Goal: Task Accomplishment & Management: Use online tool/utility

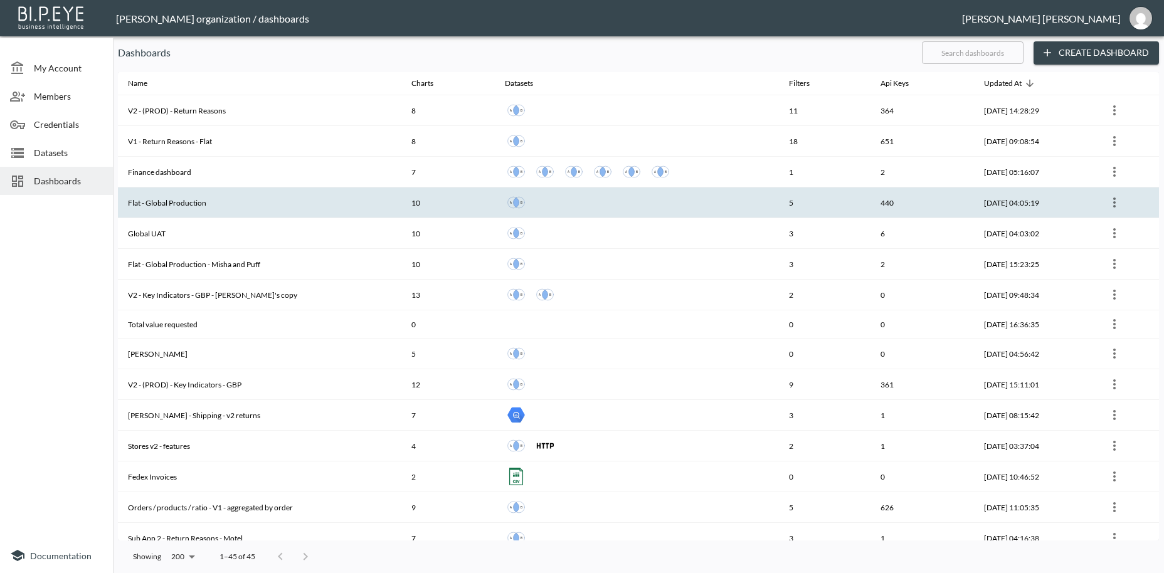
click at [173, 203] on th "Flat - Global Production" at bounding box center [259, 202] width 283 height 31
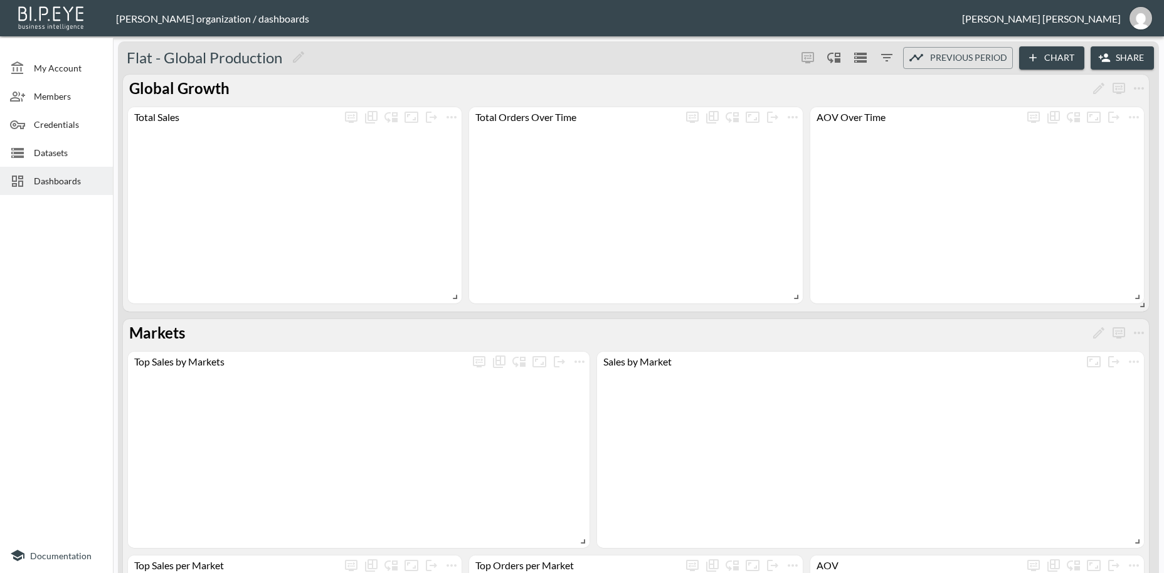
click at [1134, 55] on button "Share" at bounding box center [1121, 57] width 63 height 23
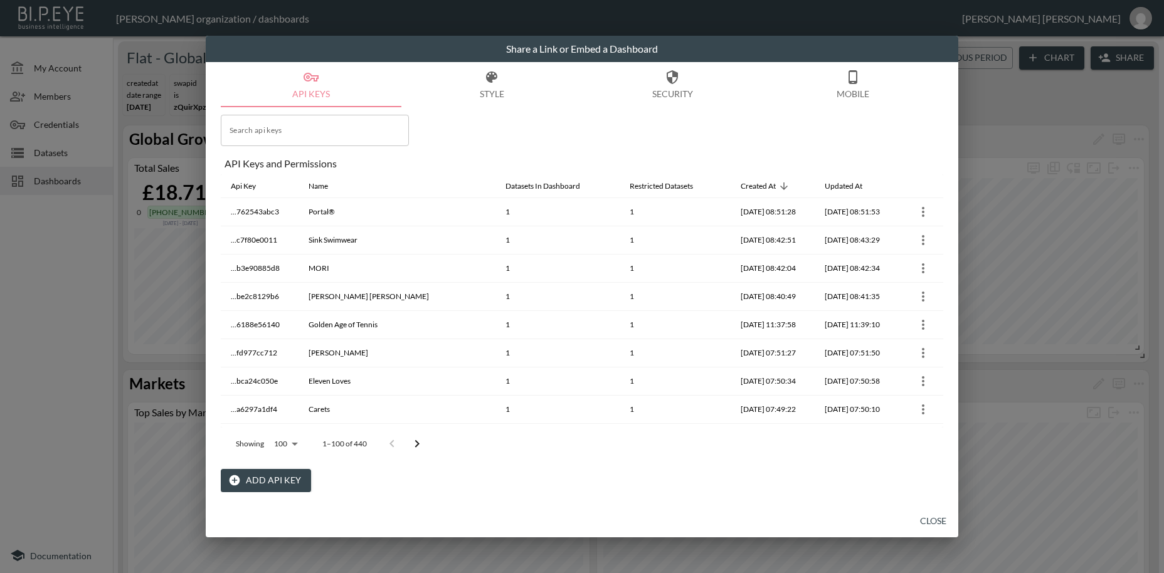
click at [283, 481] on button "Add API Key" at bounding box center [266, 480] width 90 height 23
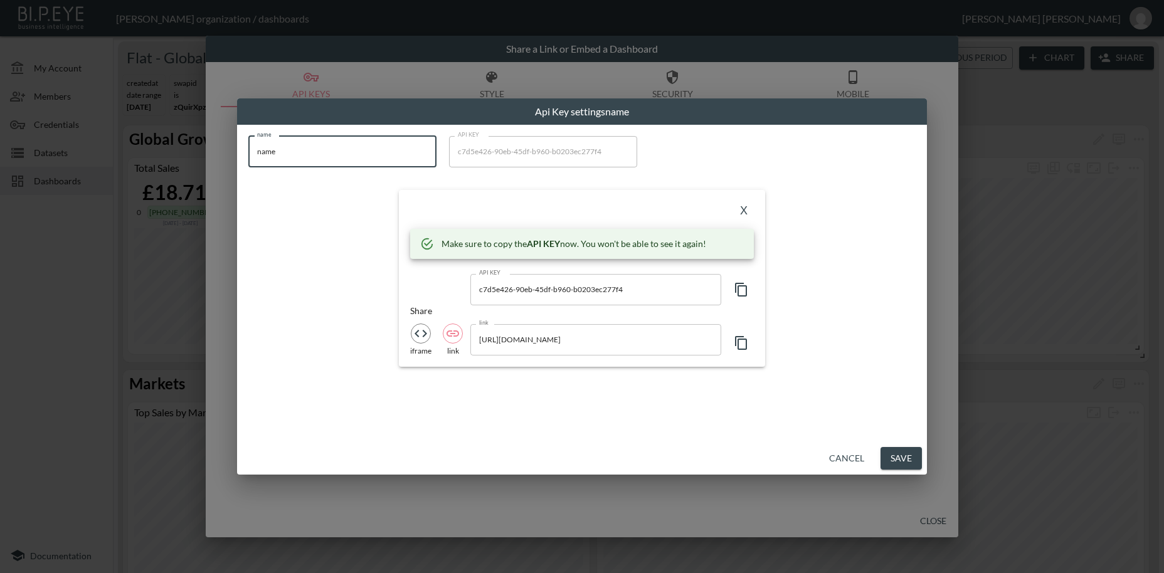
drag, startPoint x: 303, startPoint y: 155, endPoint x: 179, endPoint y: 139, distance: 125.1
click at [248, 139] on input "name" at bounding box center [342, 151] width 188 height 31
paste input "The Big Push"
type input "The Big Push"
click at [743, 292] on icon "button" at bounding box center [741, 289] width 15 height 15
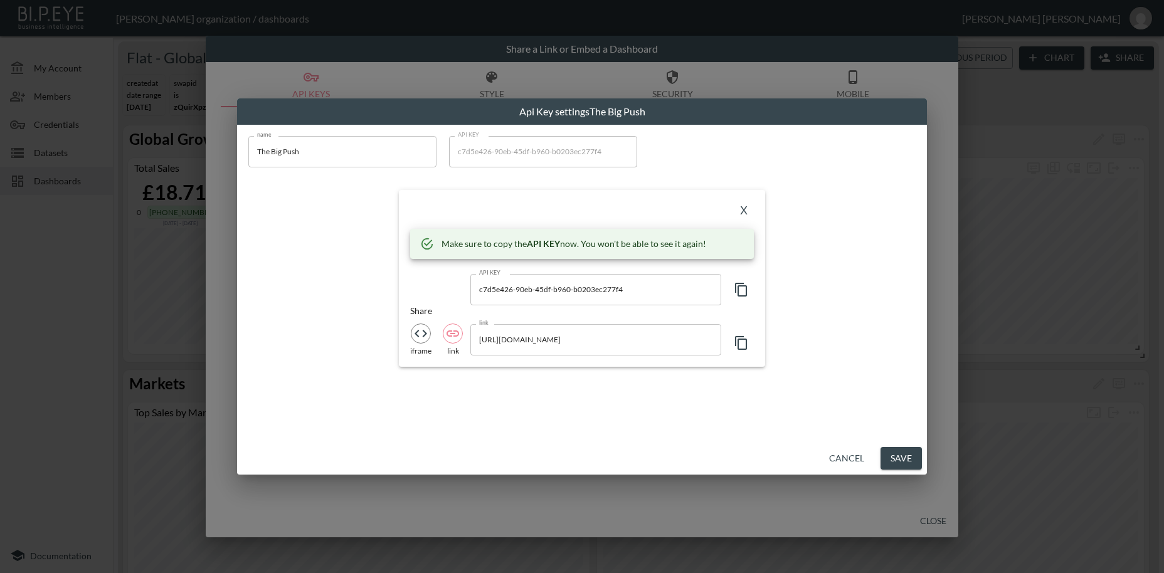
click at [743, 292] on icon "button" at bounding box center [741, 289] width 15 height 15
click at [742, 209] on button "X" at bounding box center [744, 211] width 20 height 20
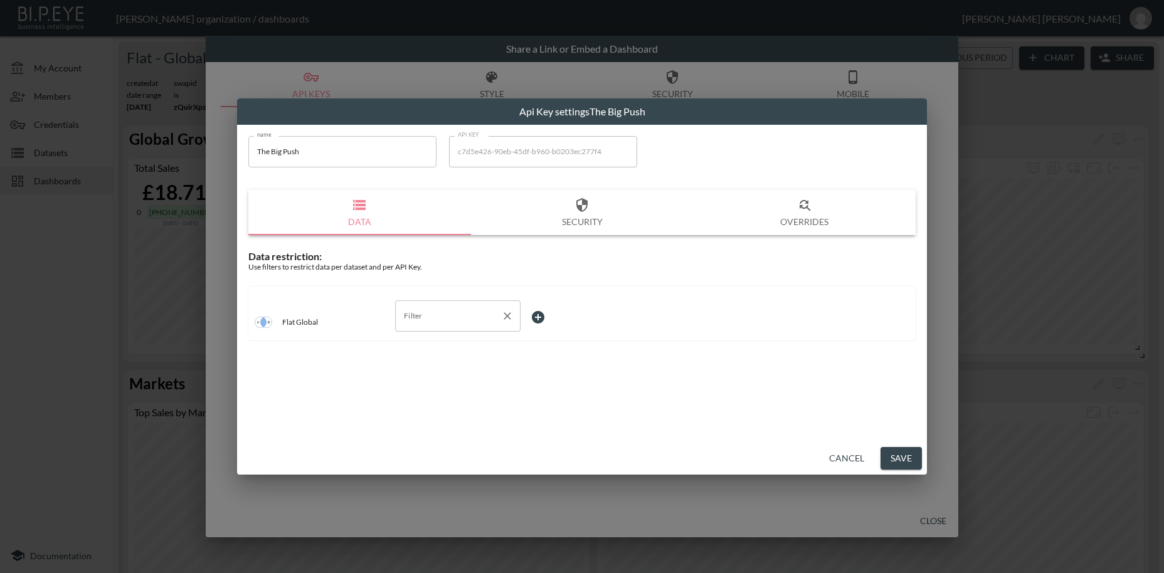
click at [427, 315] on input "Filter" at bounding box center [448, 316] width 95 height 20
click at [436, 345] on span "swapId" at bounding box center [457, 345] width 105 height 11
type input "swapId"
click at [542, 319] on body "BI.P.EYE, Interactive Analytics Dashboards - app [PERSON_NAME] organization / d…" at bounding box center [582, 286] width 1164 height 573
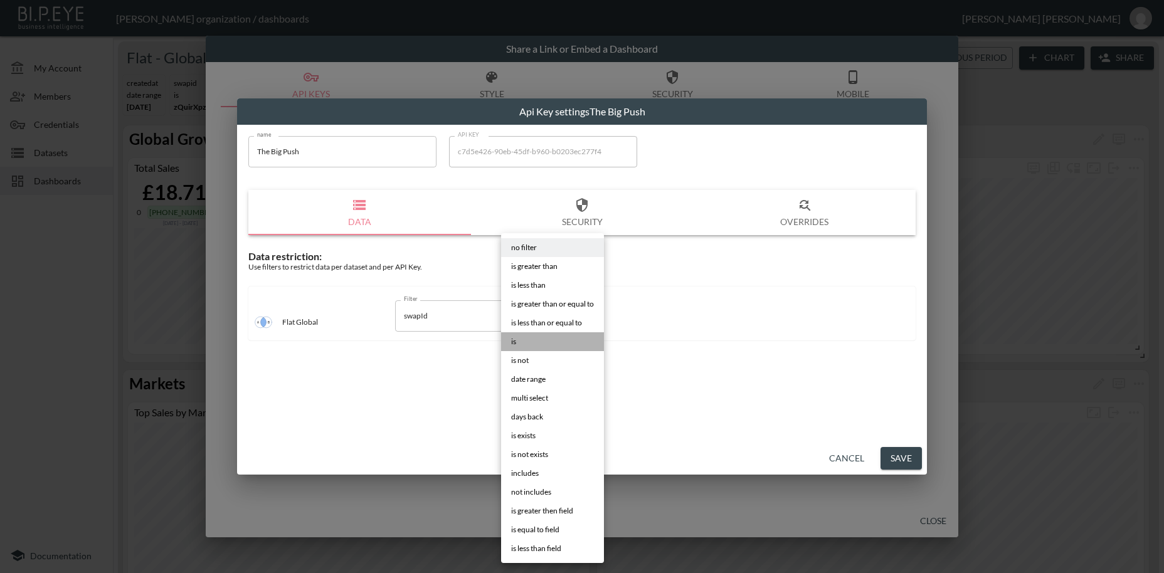
click at [519, 346] on li "is" at bounding box center [552, 341] width 103 height 19
type input "is"
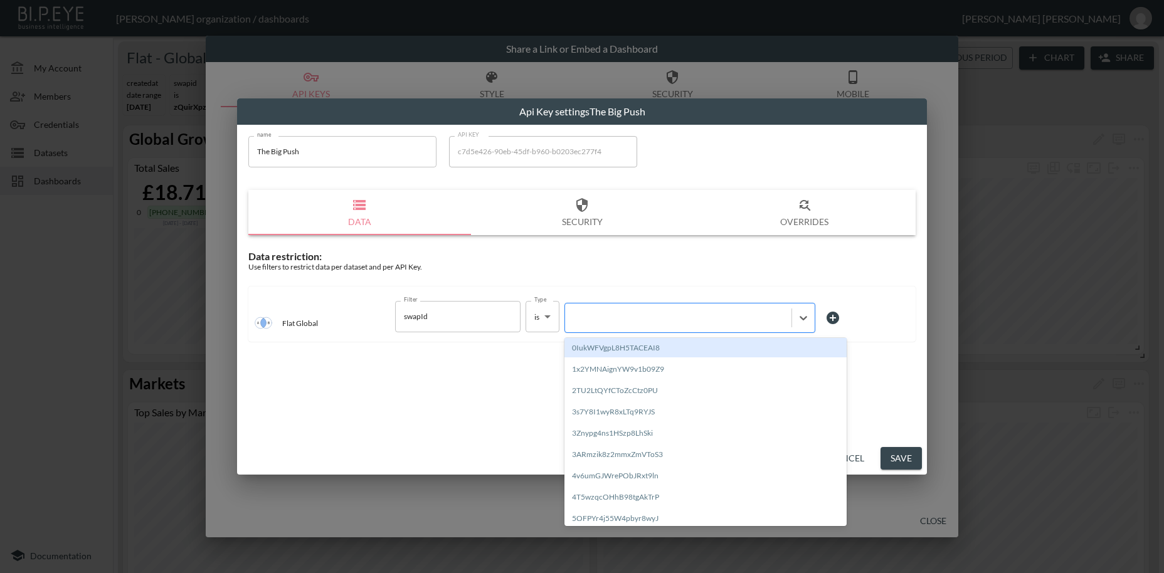
click at [625, 320] on div at bounding box center [678, 318] width 214 height 12
paste input "j8ggZ8IDAWtUPUaAVCDJ"
type input "j8ggZ8IDAWtUPUaAVCDJ"
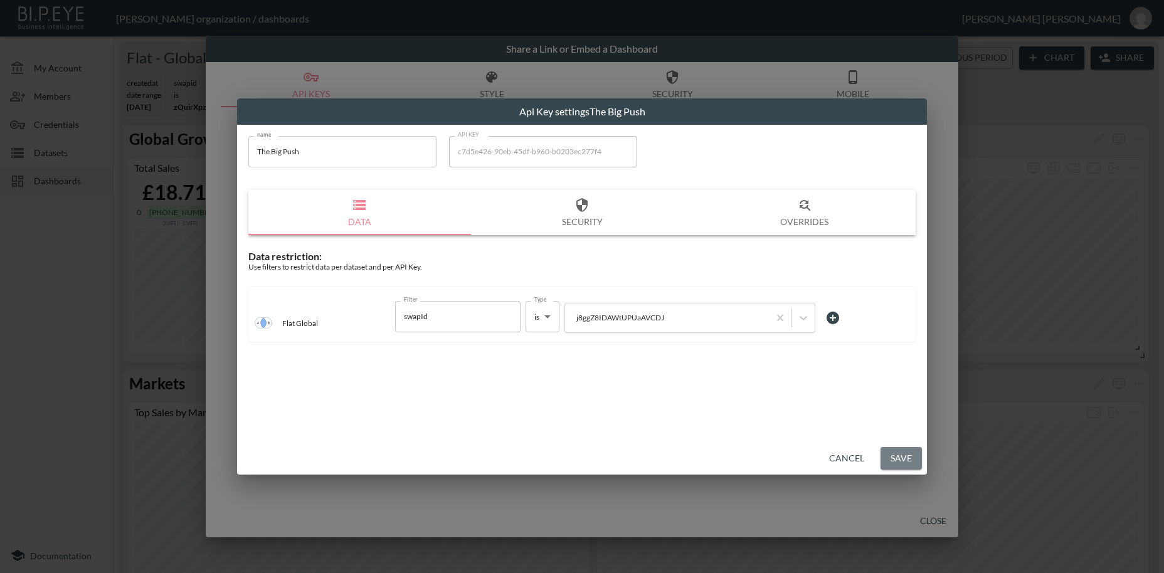
click at [903, 464] on button "Save" at bounding box center [900, 458] width 41 height 23
